Goal: Task Accomplishment & Management: Use online tool/utility

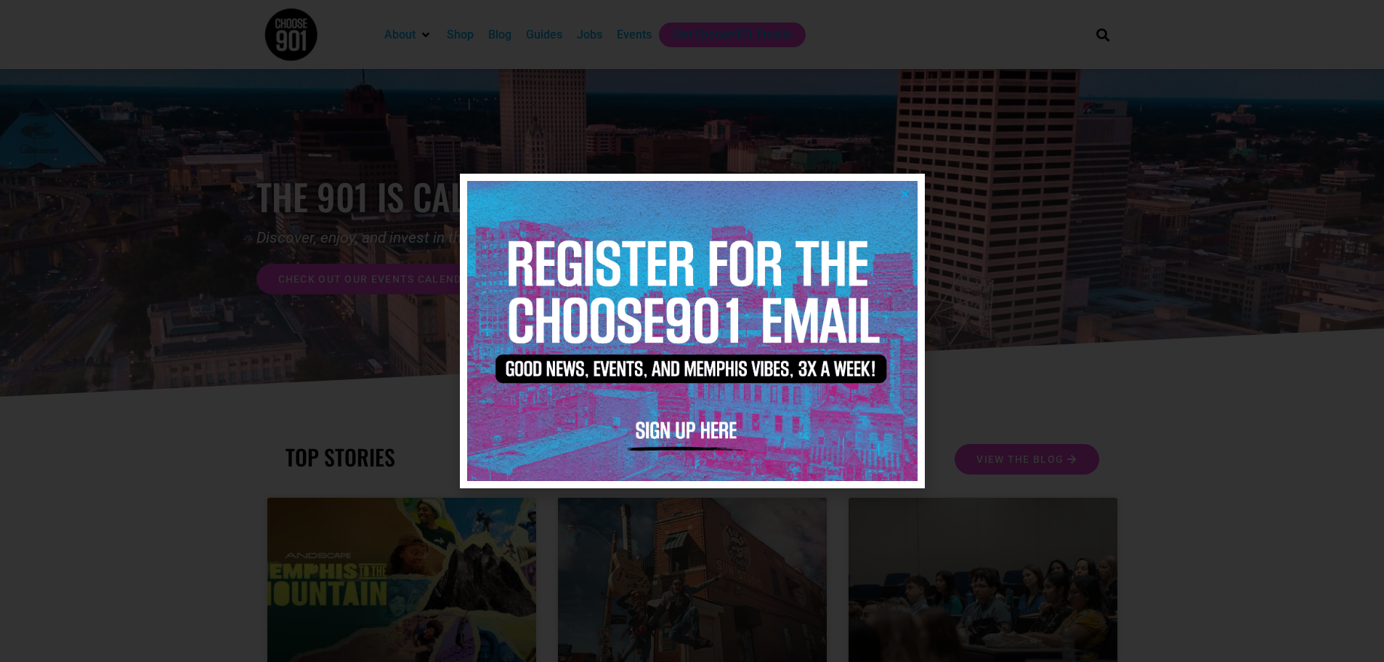
click at [904, 190] on icon "Close" at bounding box center [905, 193] width 11 height 11
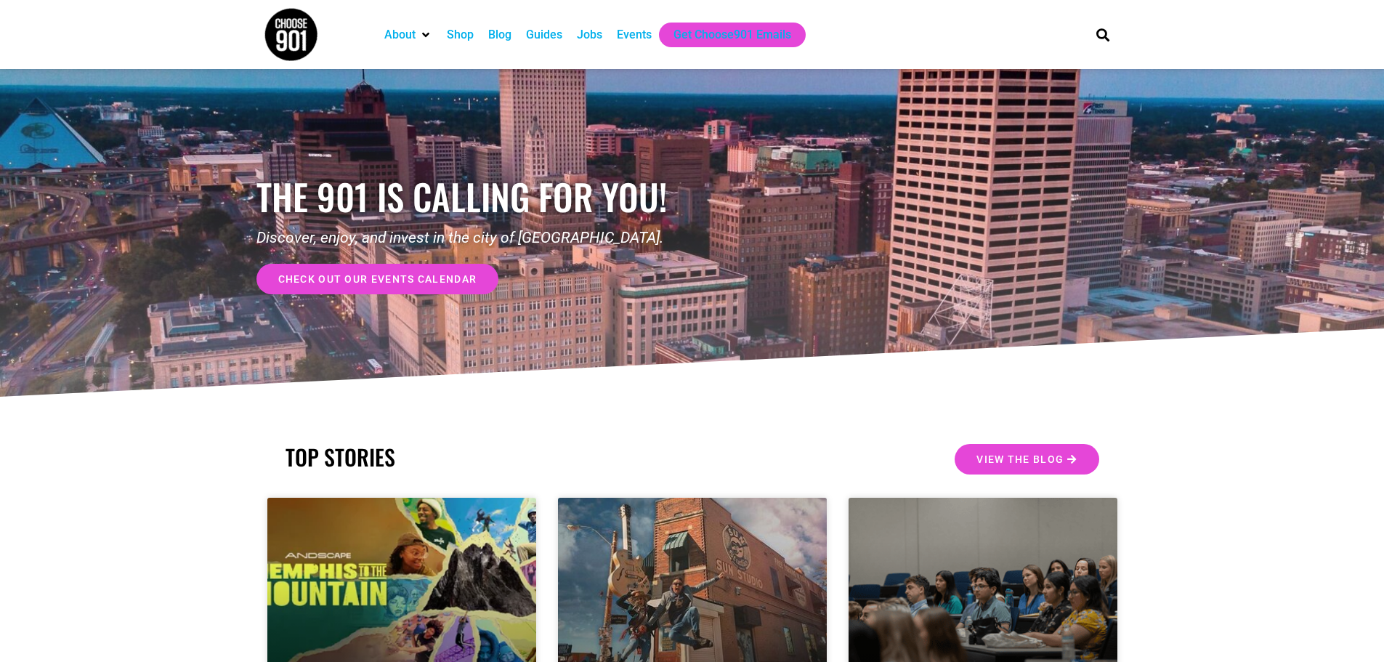
click at [591, 28] on div "Jobs" at bounding box center [589, 34] width 25 height 17
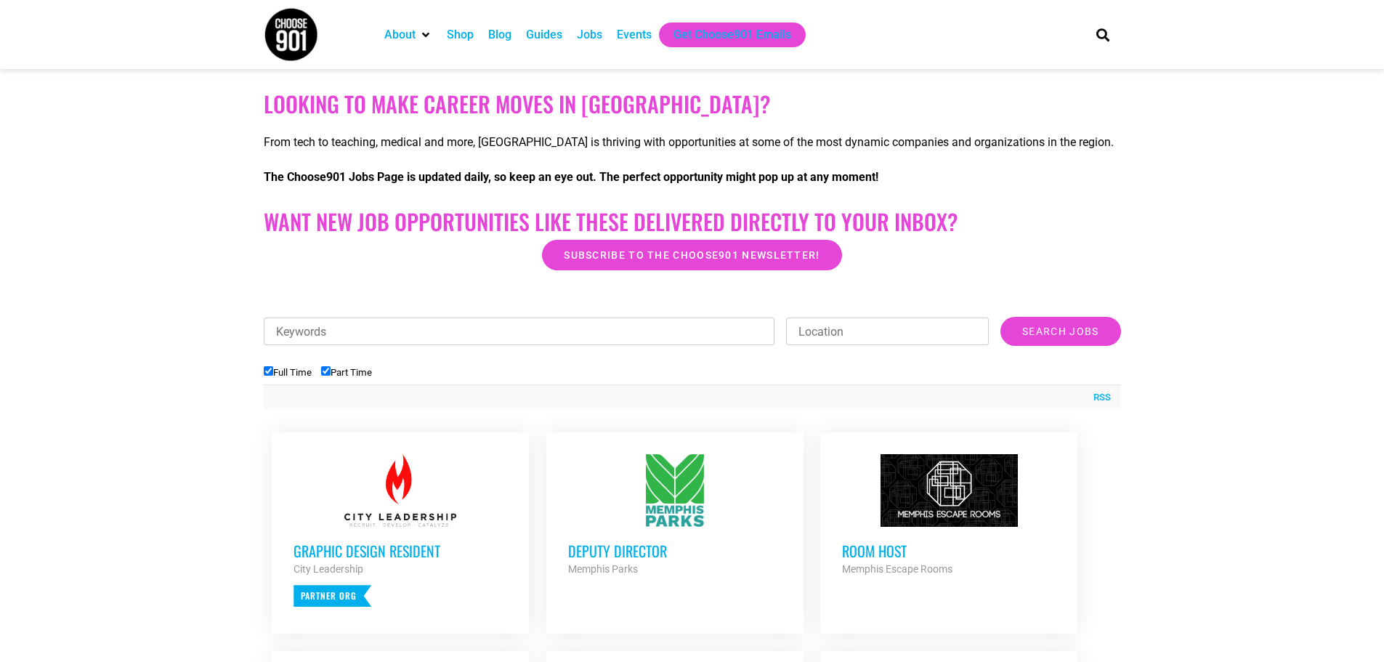
scroll to position [291, 0]
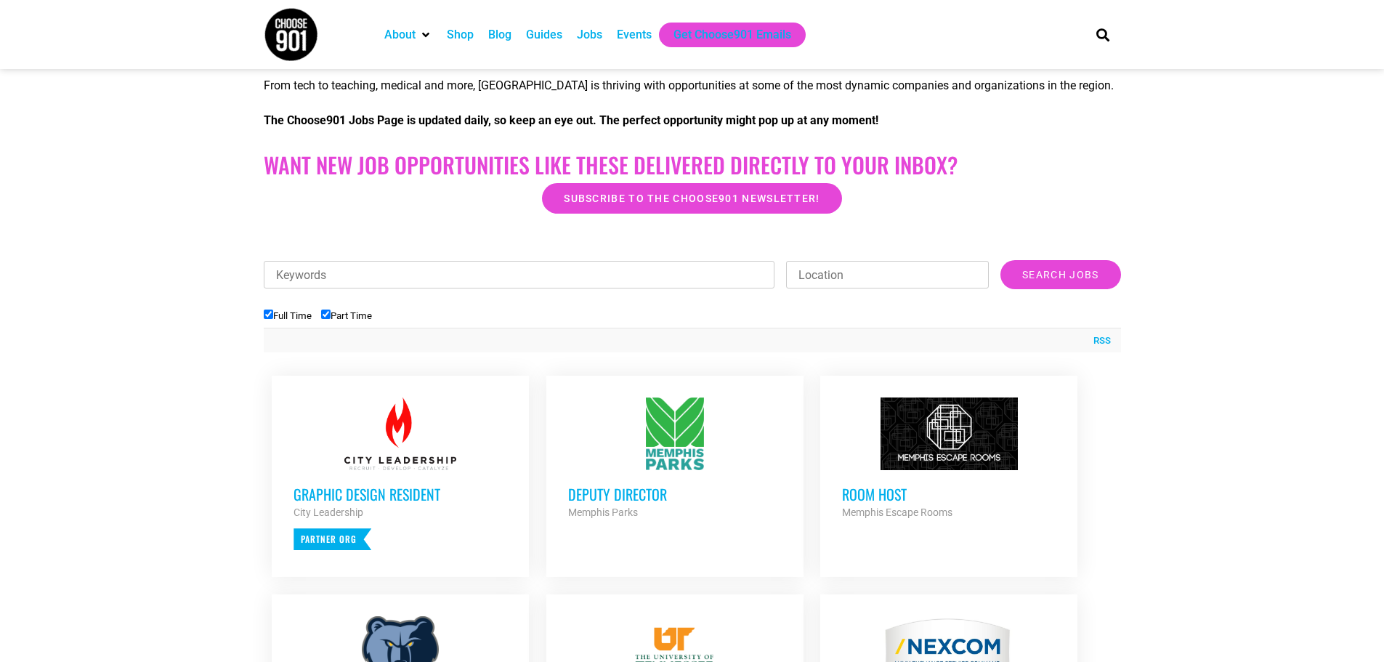
click at [268, 312] on input "Full Time" at bounding box center [268, 314] width 9 height 9
checkbox input "false"
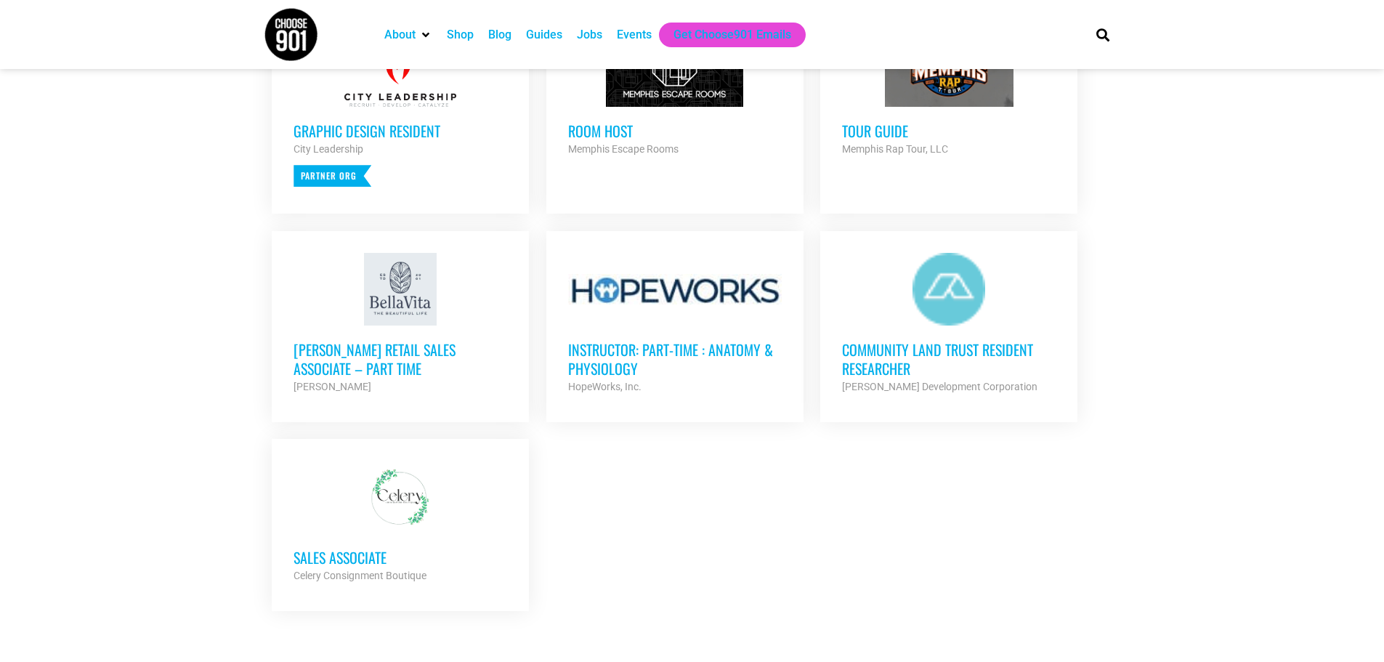
scroll to position [727, 0]
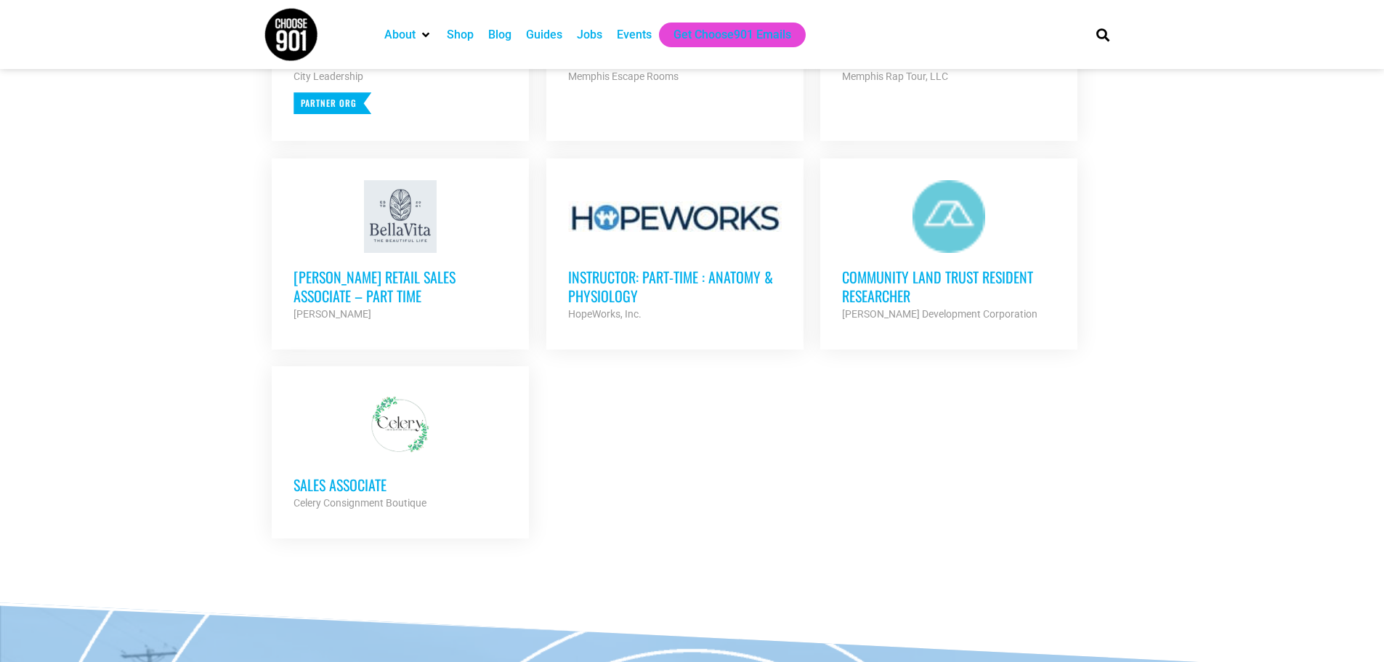
click at [930, 277] on h3 "Community Land Trust Resident Researcher" at bounding box center [949, 286] width 214 height 38
